Goal: Task Accomplishment & Management: Use online tool/utility

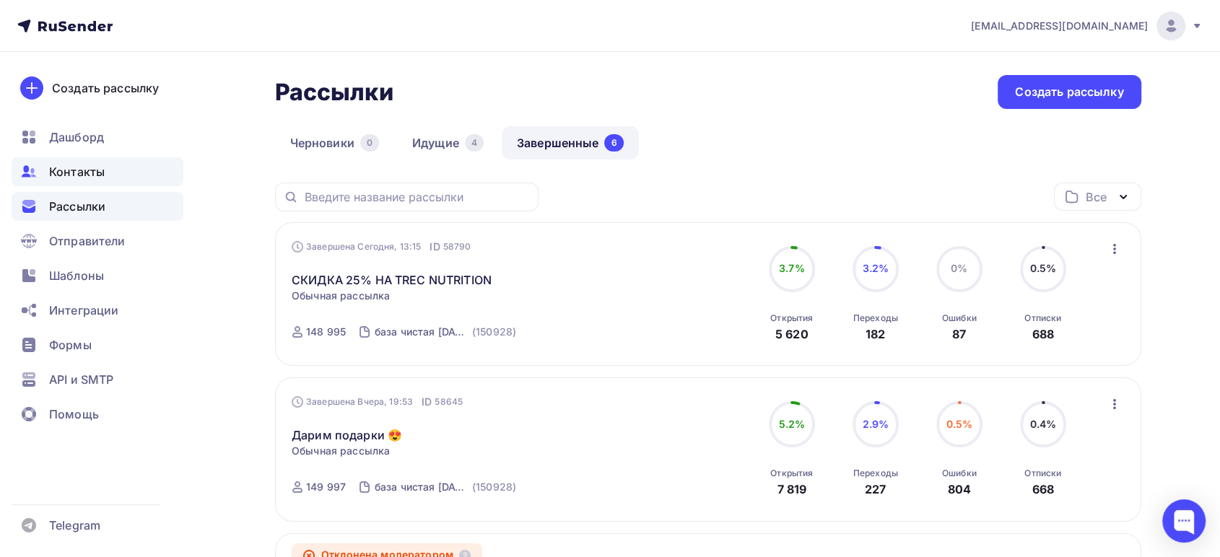
click at [84, 183] on div "Контакты" at bounding box center [98, 171] width 172 height 29
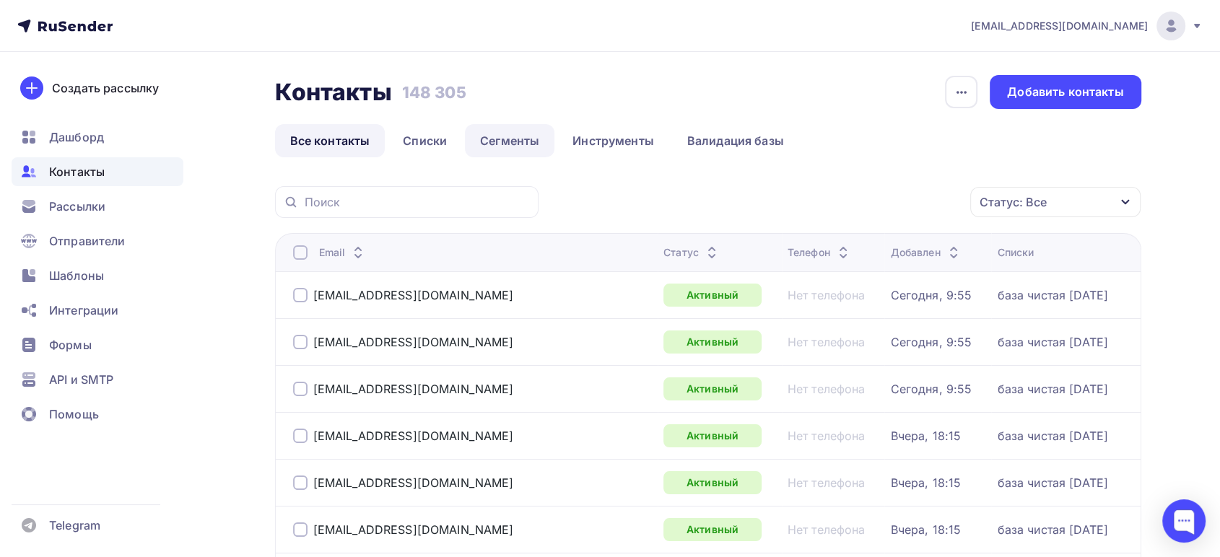
click at [514, 139] on link "Сегменты" at bounding box center [510, 140] width 90 height 33
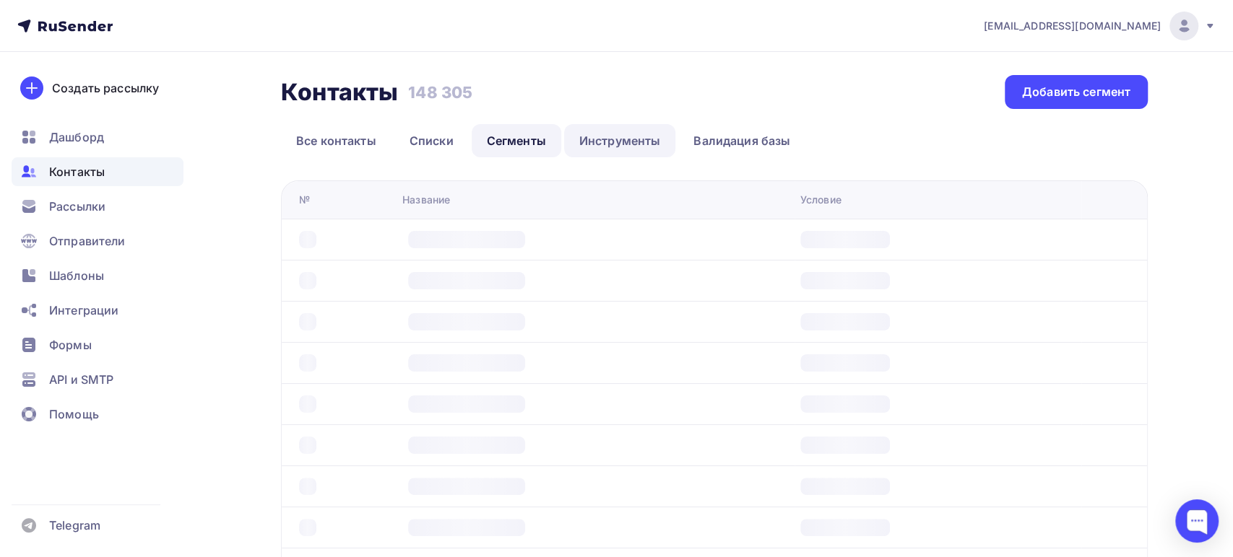
click at [610, 134] on link "Инструменты" at bounding box center [620, 140] width 112 height 33
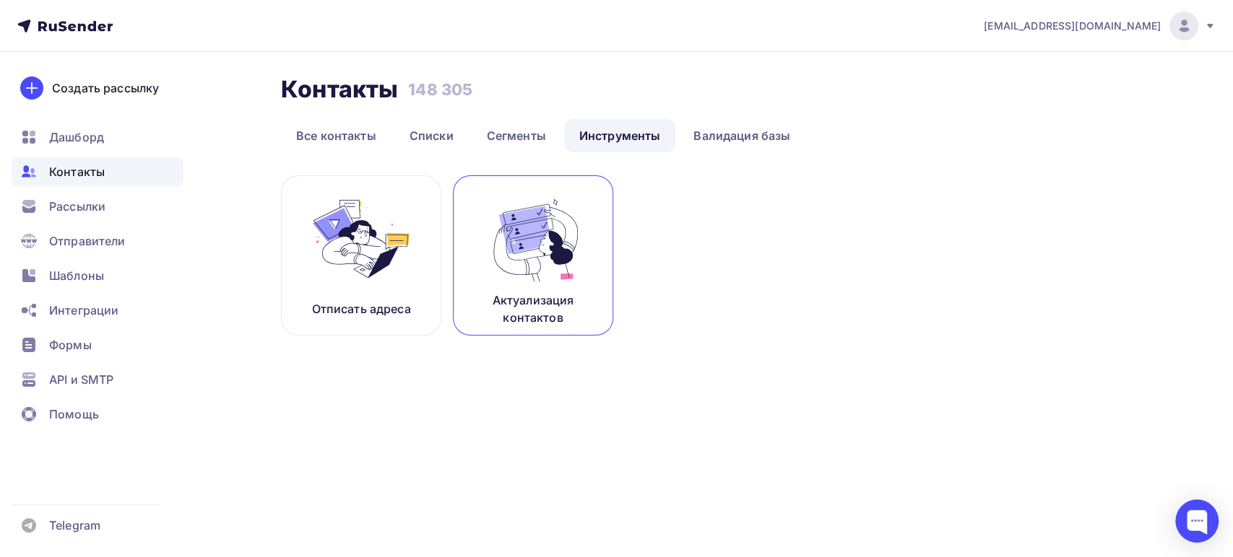
click at [530, 280] on img at bounding box center [532, 239] width 97 height 91
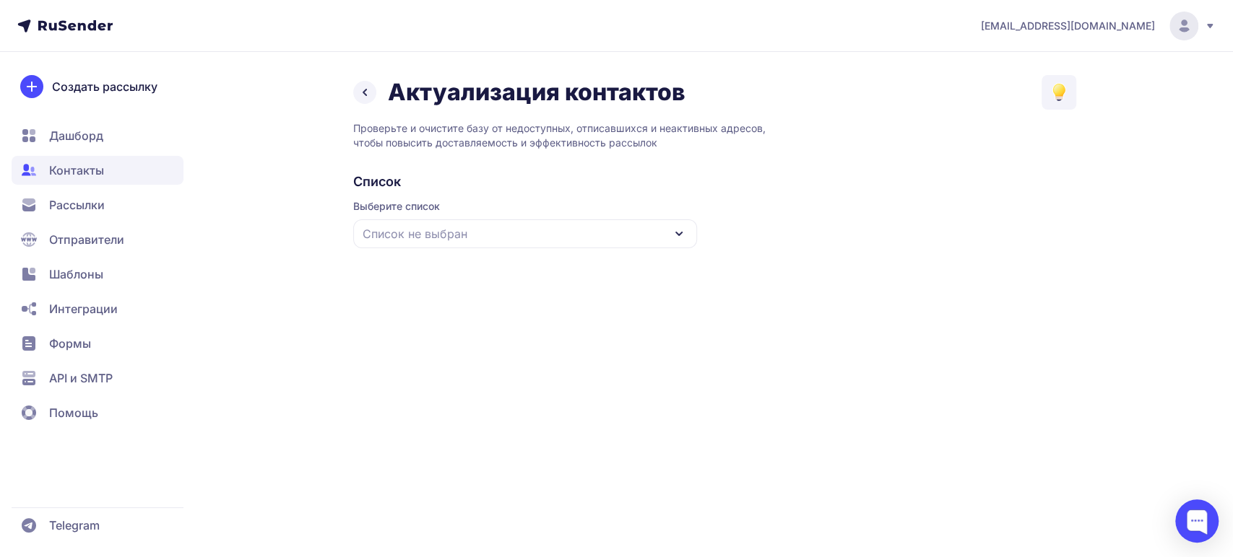
click at [530, 227] on div "Список не выбран" at bounding box center [525, 233] width 344 height 29
click at [484, 322] on div "база чистая [DATE]" at bounding box center [525, 322] width 326 height 35
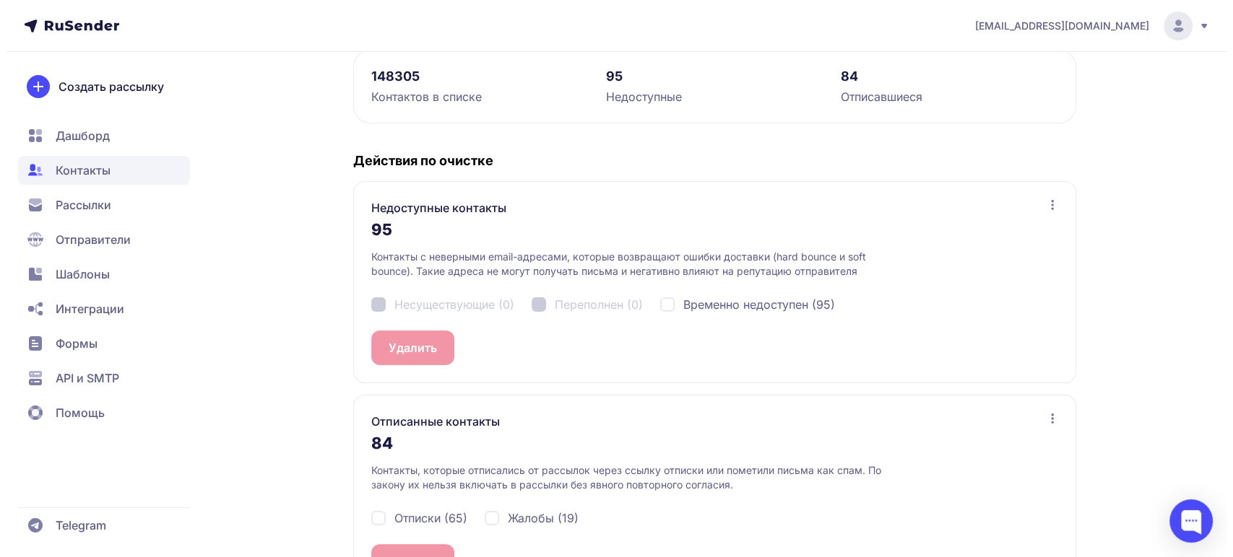
scroll to position [266, 0]
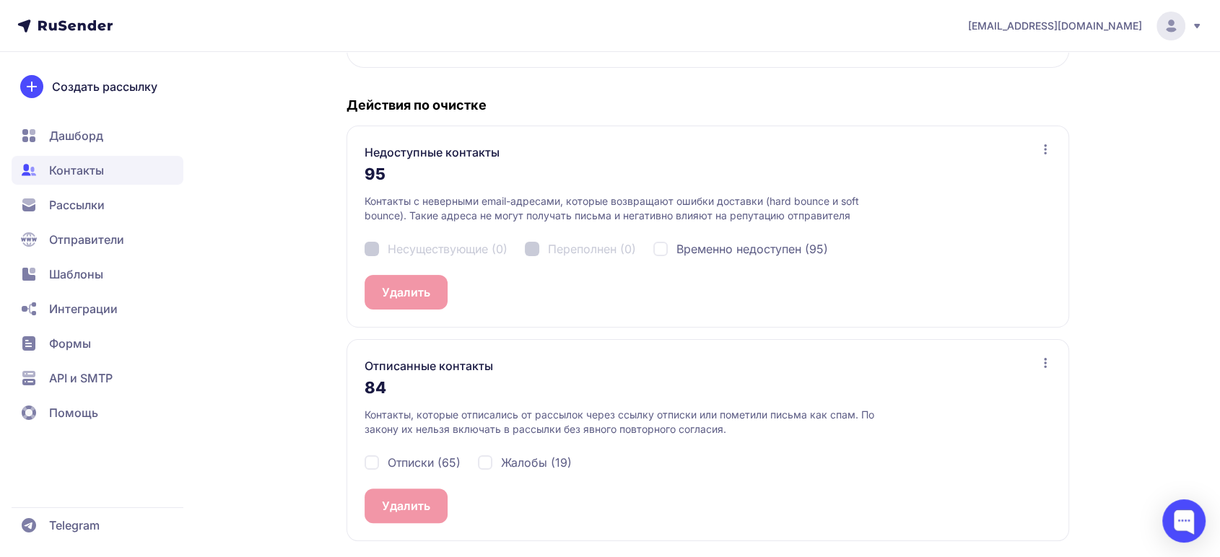
click at [366, 456] on div "Отписки (65)" at bounding box center [413, 462] width 96 height 17
checkbox input "true"
click at [491, 462] on div "Жалобы (19)" at bounding box center [525, 462] width 94 height 17
checkbox input "true"
click at [416, 506] on button "Удалить 84" at bounding box center [414, 506] width 98 height 35
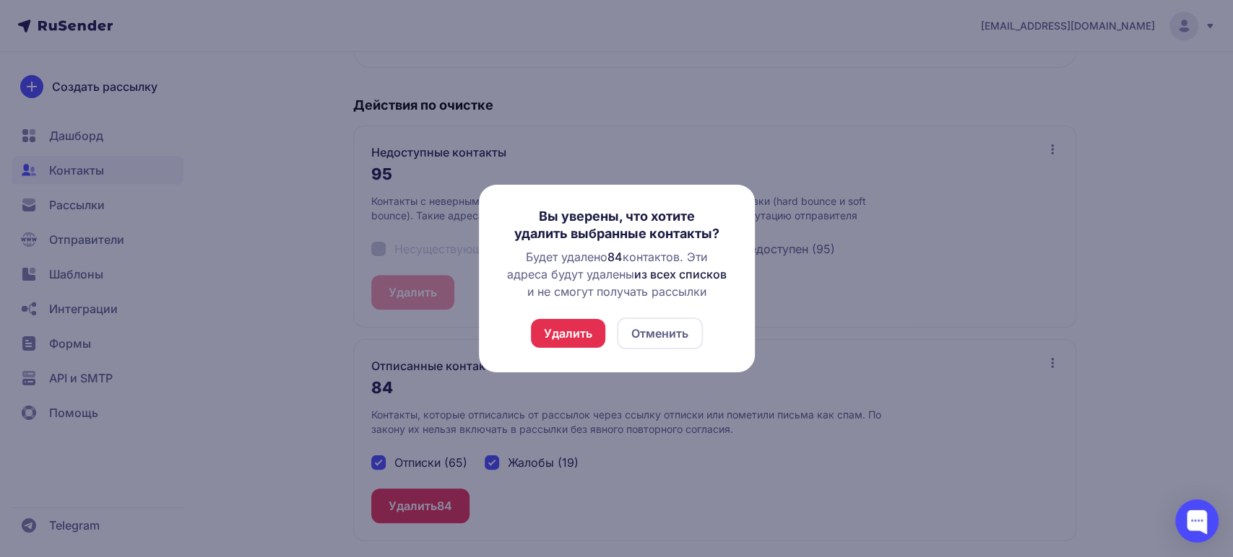
click at [575, 344] on button "Удалить" at bounding box center [568, 333] width 74 height 29
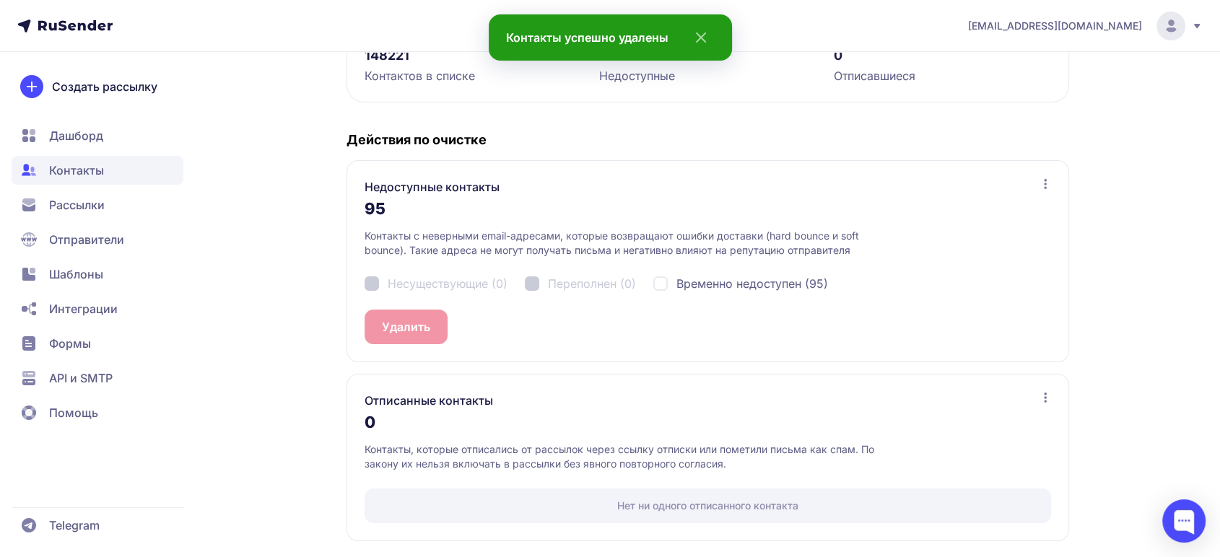
scroll to position [0, 0]
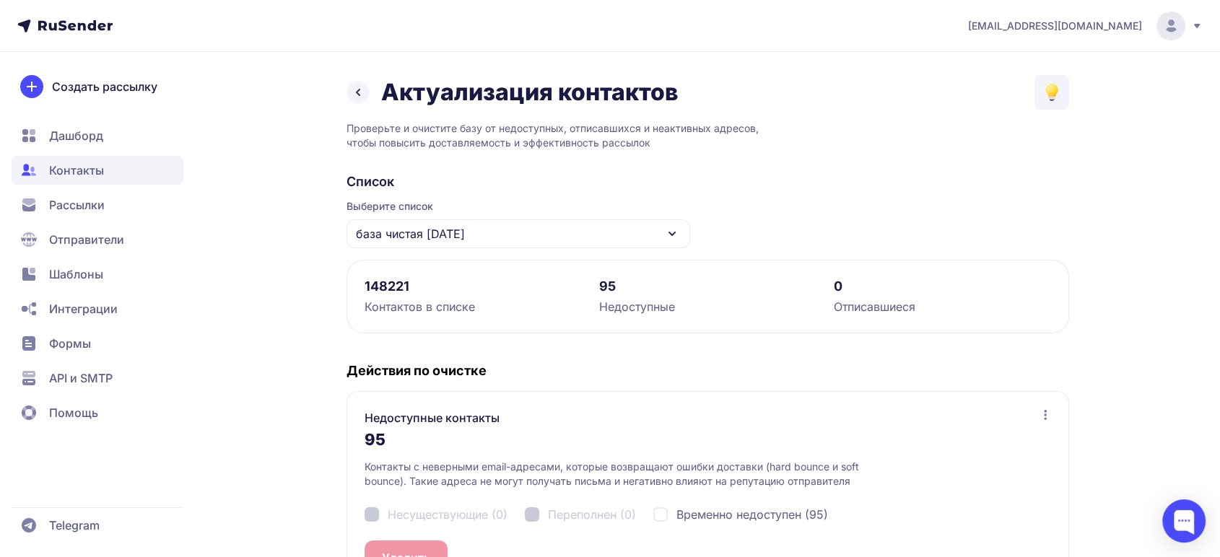
click at [73, 205] on span "Рассылки" at bounding box center [77, 204] width 56 height 17
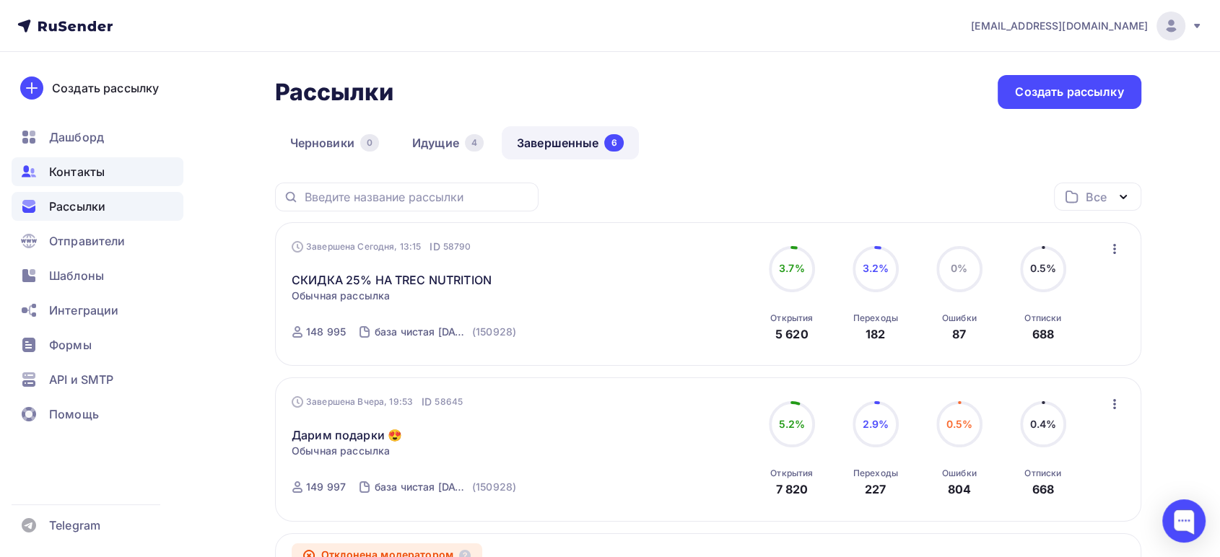
click at [67, 176] on span "Контакты" at bounding box center [77, 171] width 56 height 17
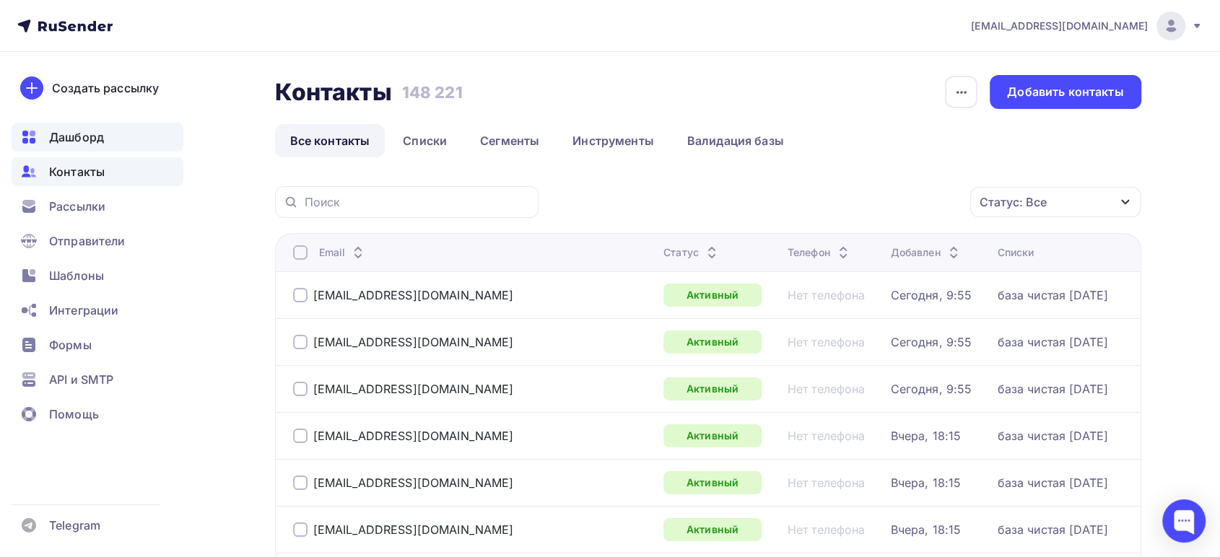
click at [60, 135] on span "Дашборд" at bounding box center [76, 137] width 55 height 17
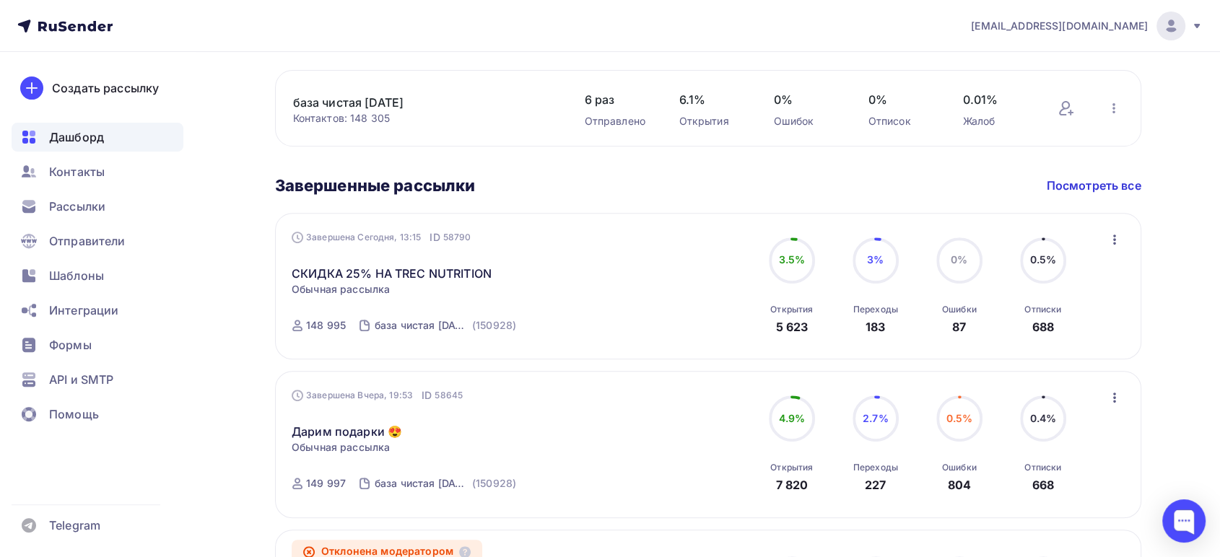
scroll to position [561, 0]
